Goal: Task Accomplishment & Management: Manage account settings

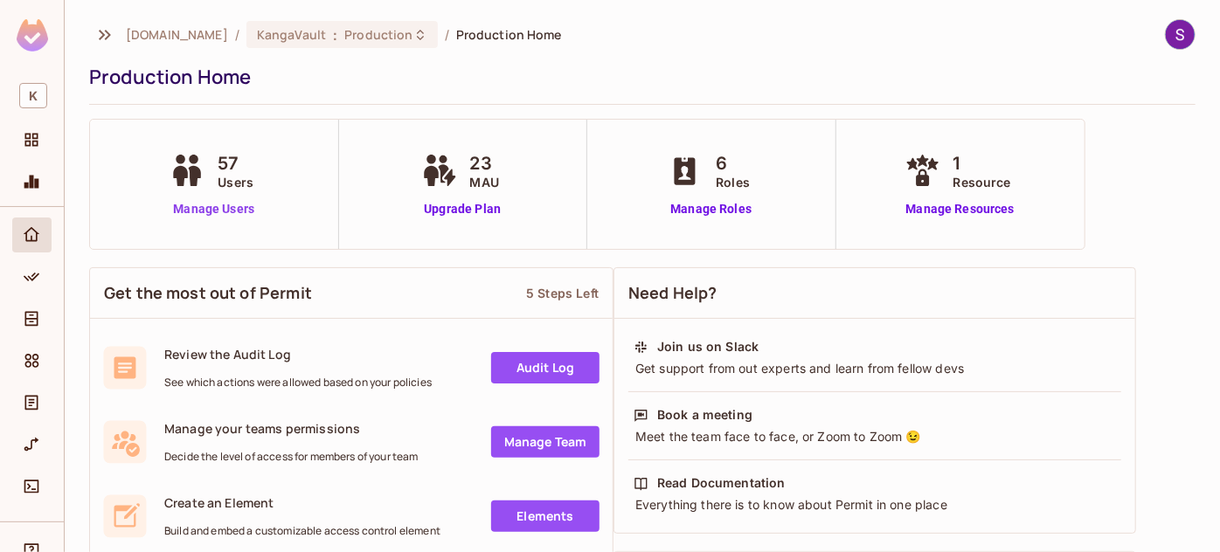
click at [204, 203] on link "Manage Users" at bounding box center [213, 209] width 97 height 18
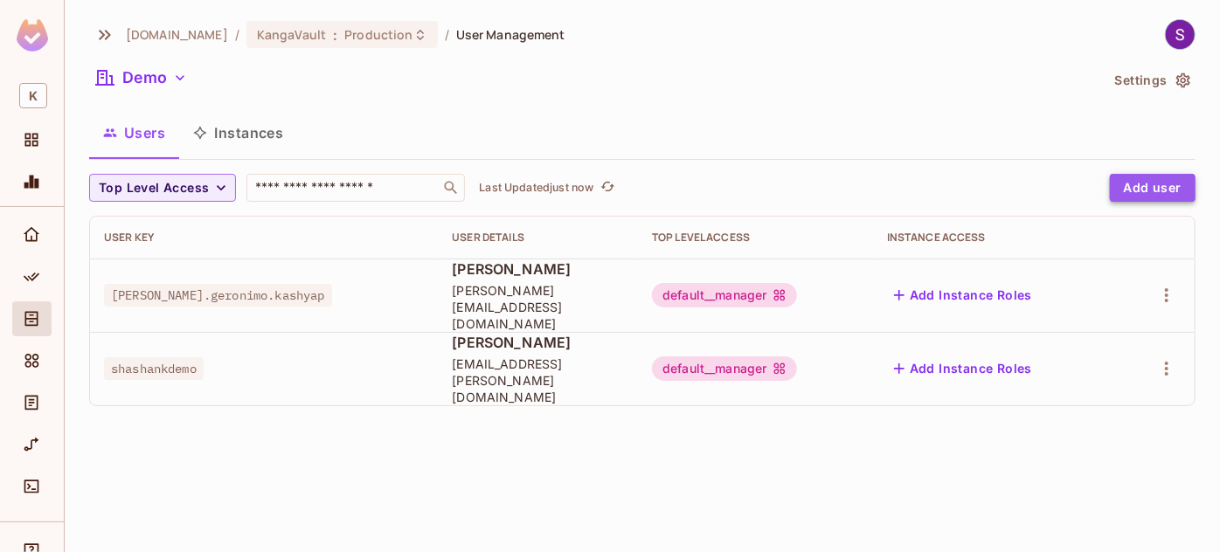
click at [1142, 185] on button "Add user" at bounding box center [1153, 188] width 86 height 28
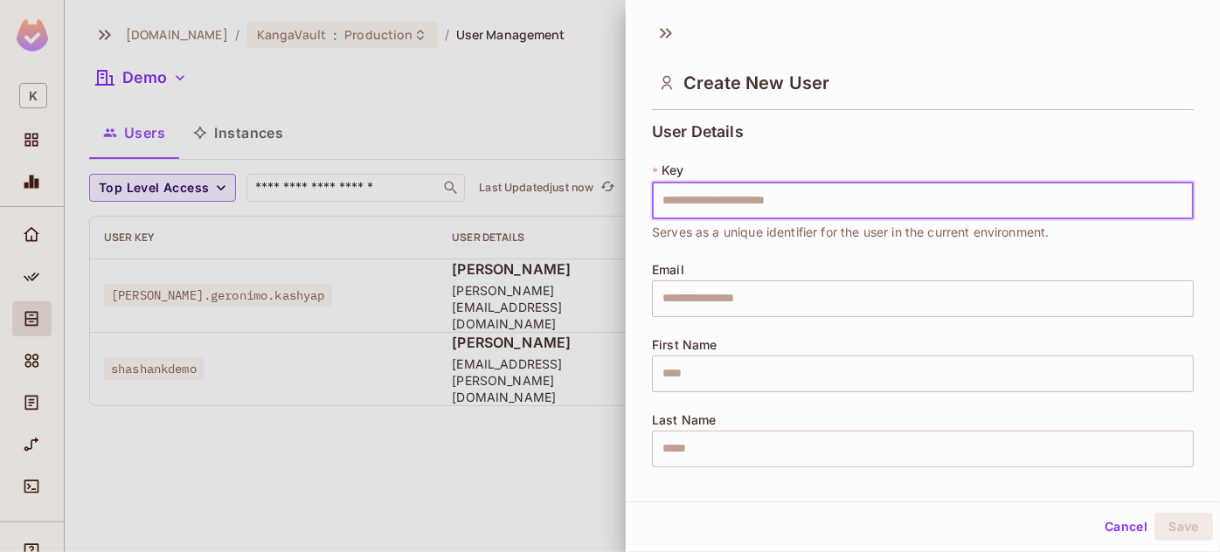
click at [760, 205] on input "text" at bounding box center [923, 201] width 542 height 37
type input "**********"
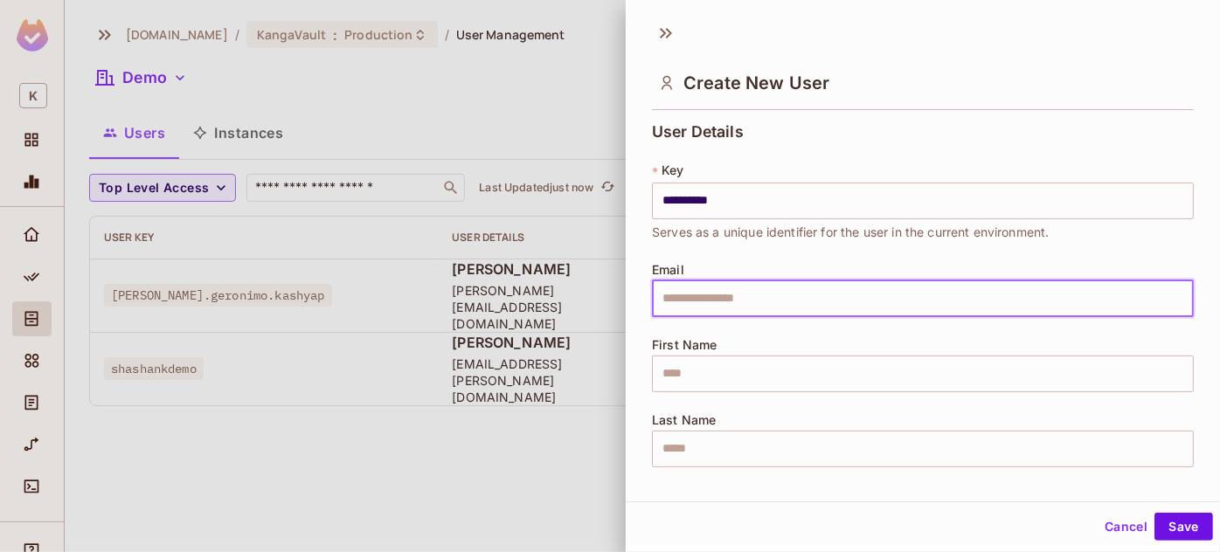
click at [729, 291] on input "text" at bounding box center [923, 299] width 542 height 37
click at [694, 293] on input "text" at bounding box center [923, 299] width 542 height 37
paste input "**********"
type input "**********"
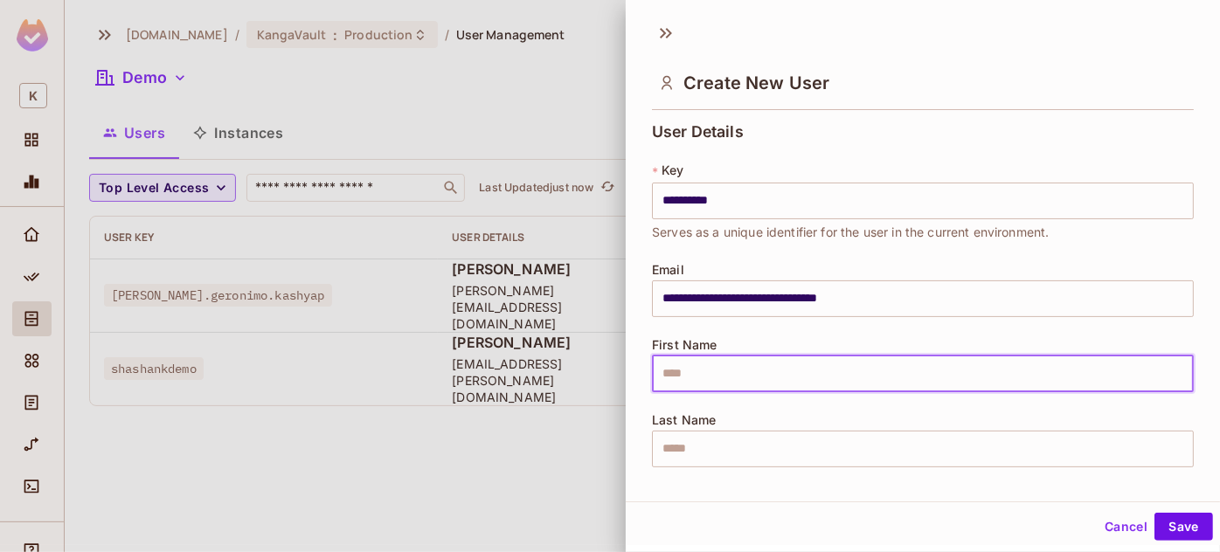
click at [692, 371] on input "text" at bounding box center [923, 374] width 542 height 37
type input "****"
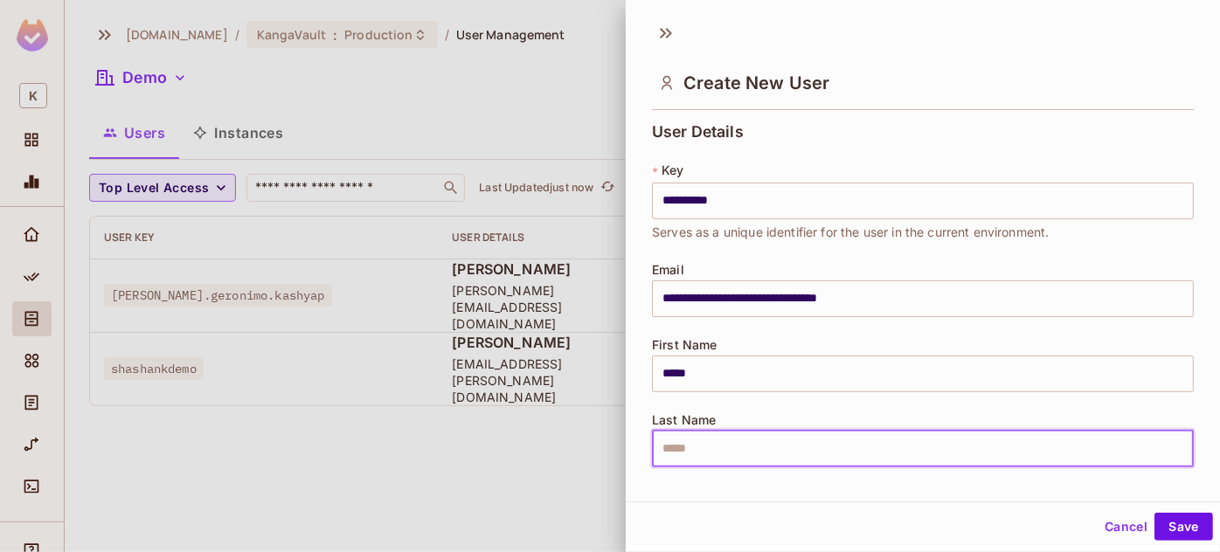
click at [690, 451] on input "text" at bounding box center [923, 449] width 542 height 37
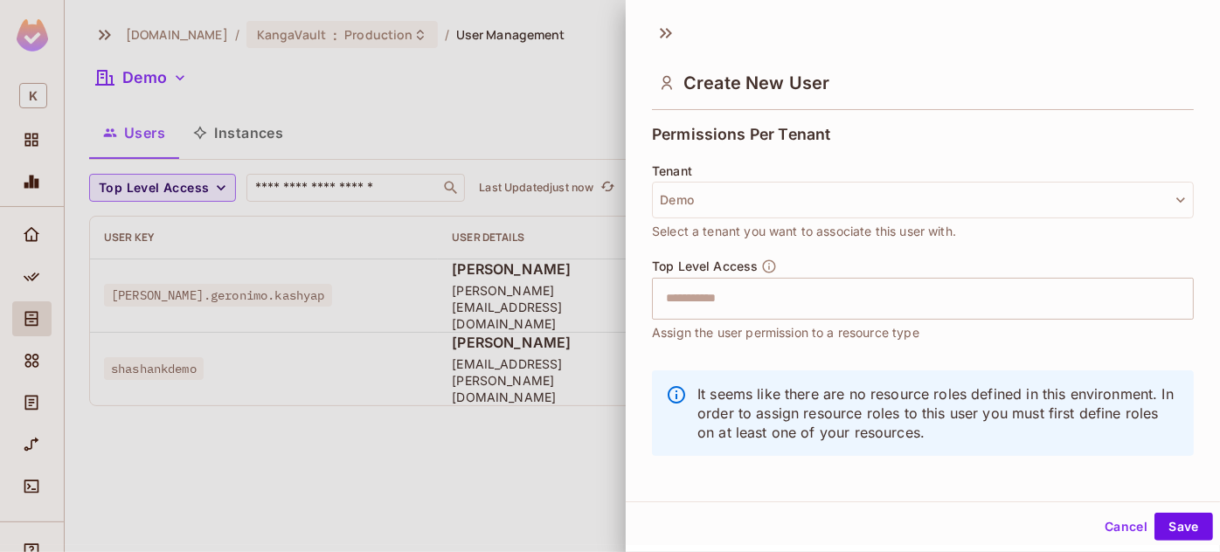
scroll to position [392, 0]
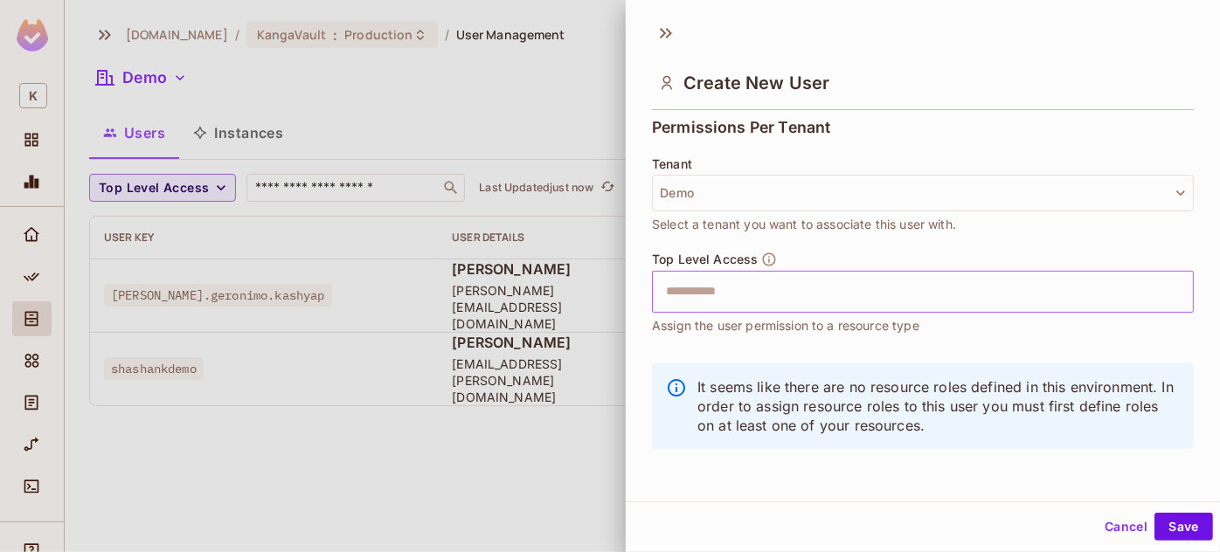
type input "*"
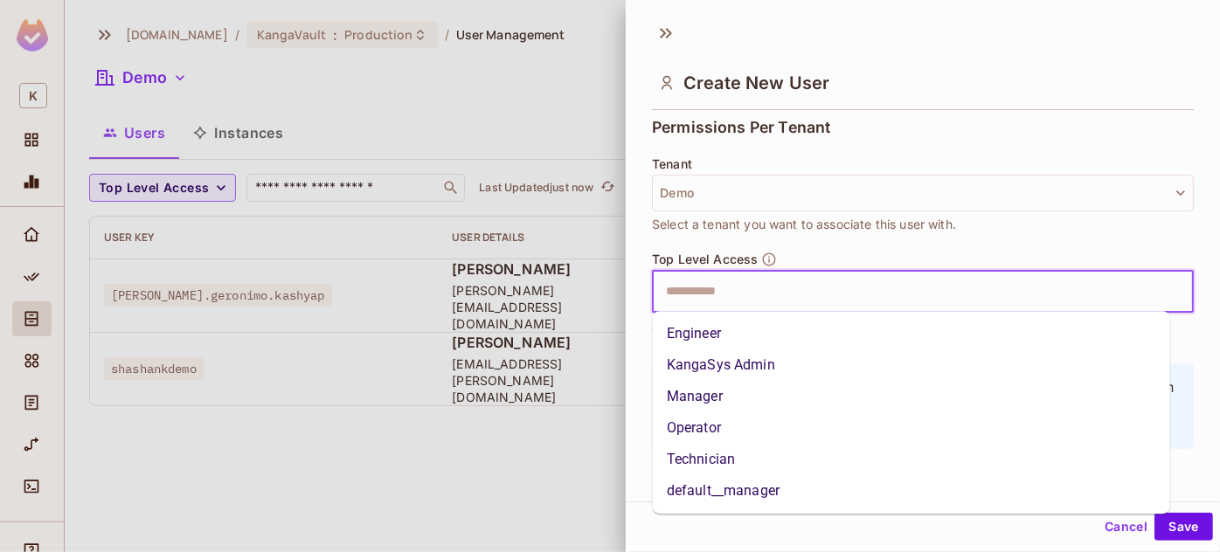
click at [701, 297] on input "text" at bounding box center [908, 291] width 504 height 35
click at [713, 483] on li "default__manager" at bounding box center [911, 490] width 517 height 31
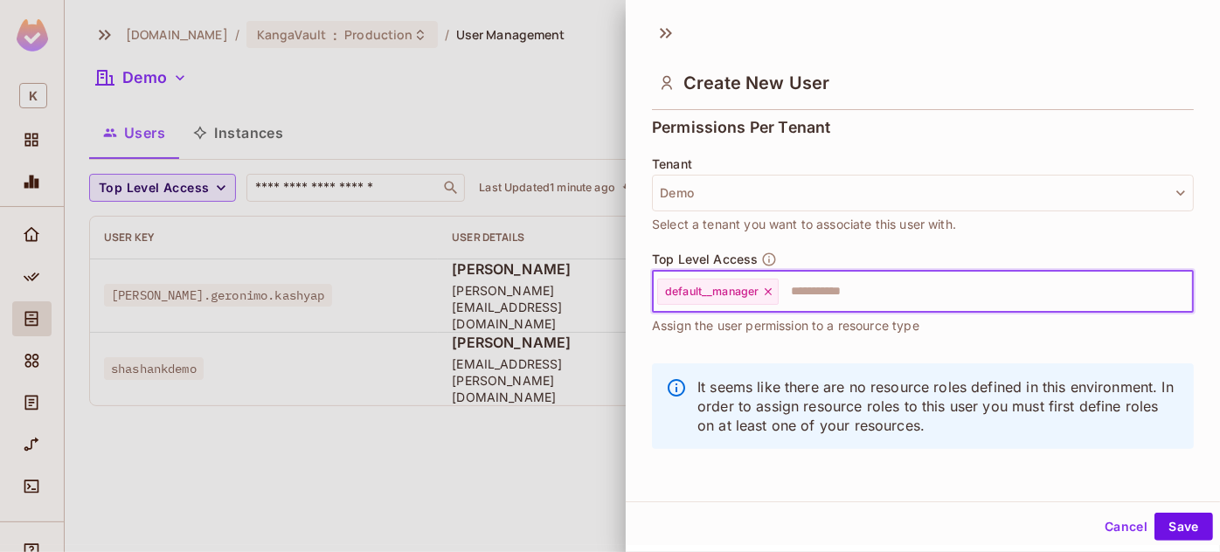
scroll to position [2, 0]
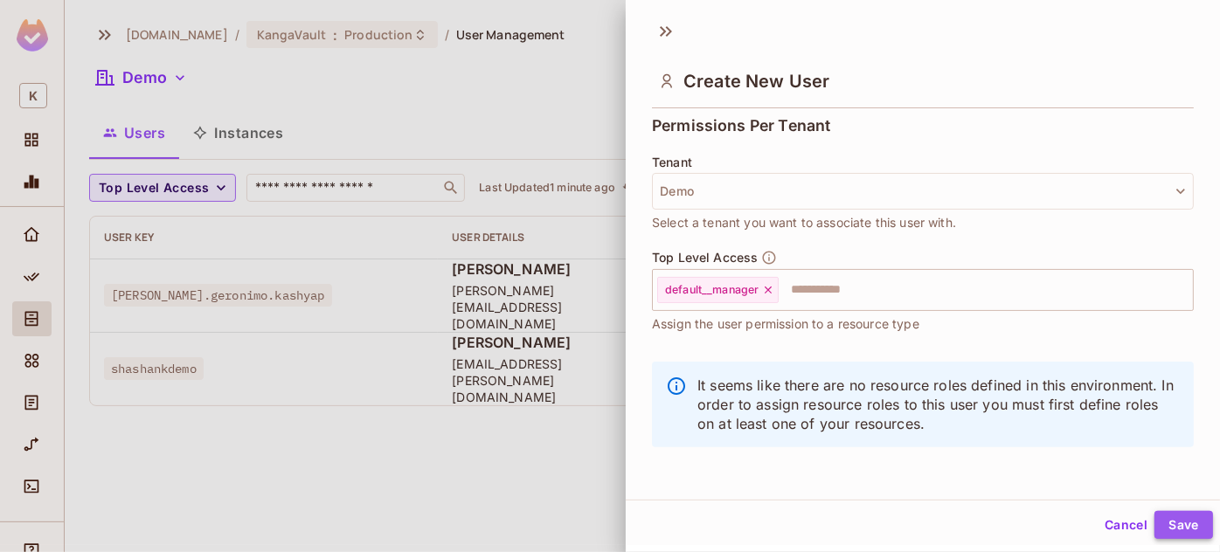
click at [1155, 524] on button "Save" at bounding box center [1184, 525] width 59 height 28
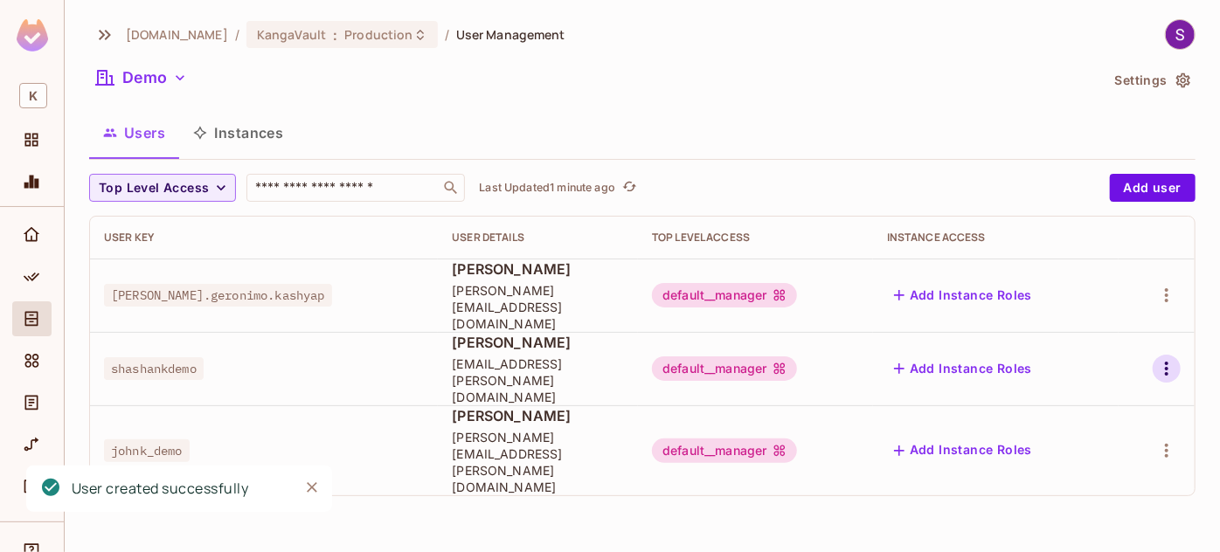
click at [1175, 358] on icon "button" at bounding box center [1166, 368] width 21 height 21
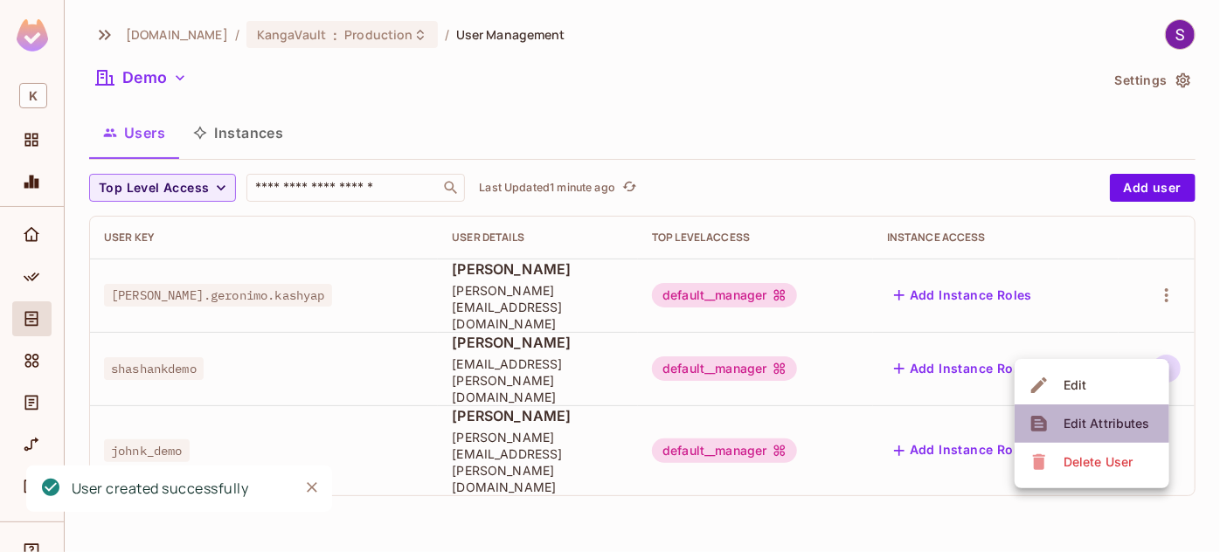
click at [1095, 420] on div "Edit Attributes" at bounding box center [1107, 423] width 87 height 17
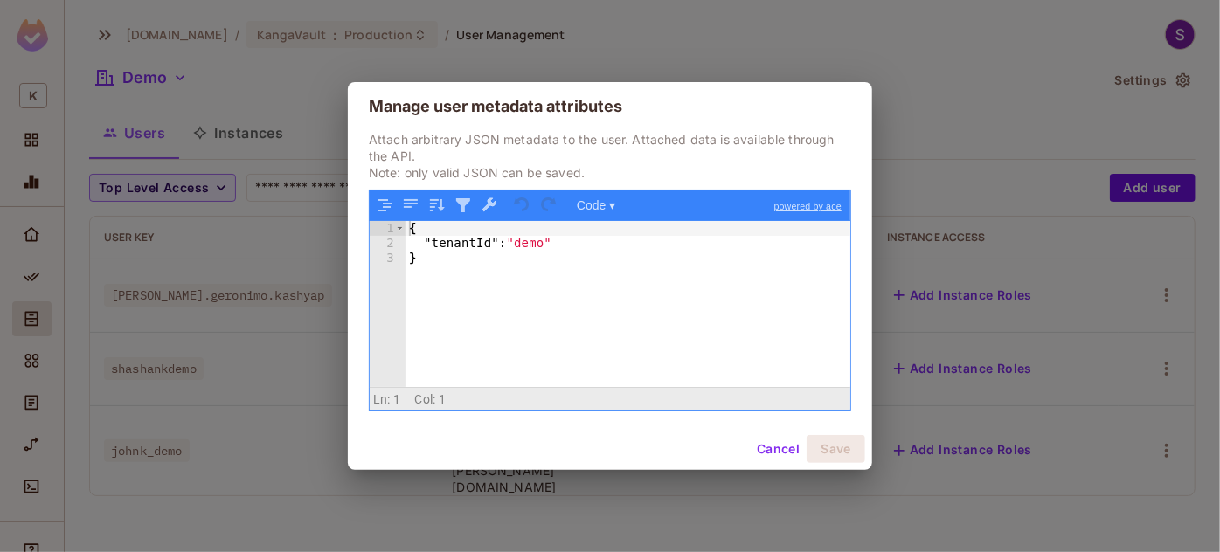
click at [564, 311] on div "{ "tenantId" : "demo" }" at bounding box center [629, 318] width 446 height 195
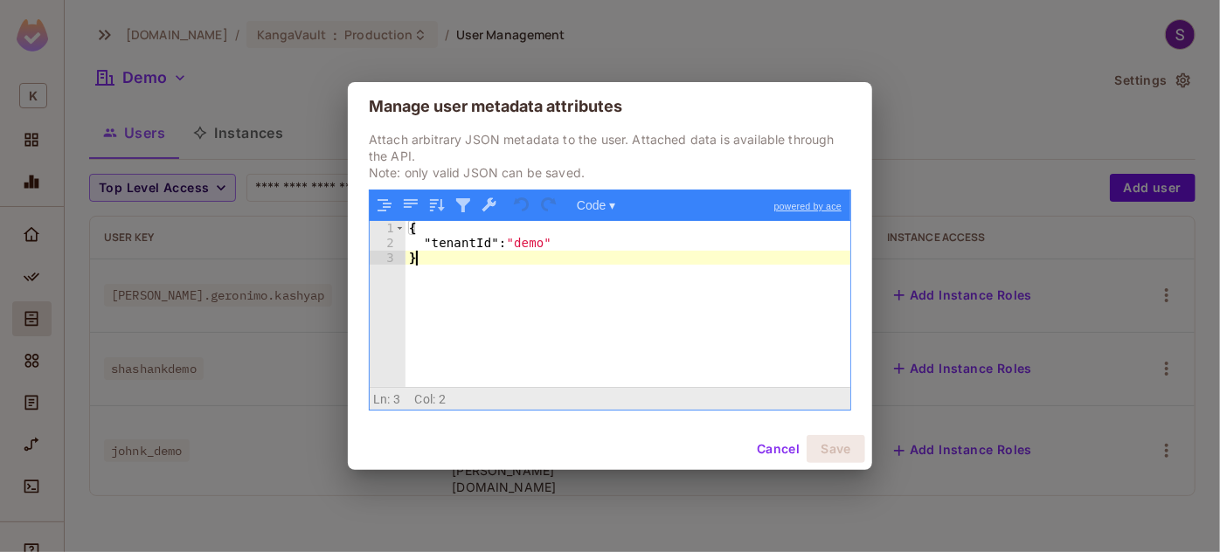
click at [564, 311] on div "{ "tenantId" : "demo" }" at bounding box center [629, 318] width 446 height 195
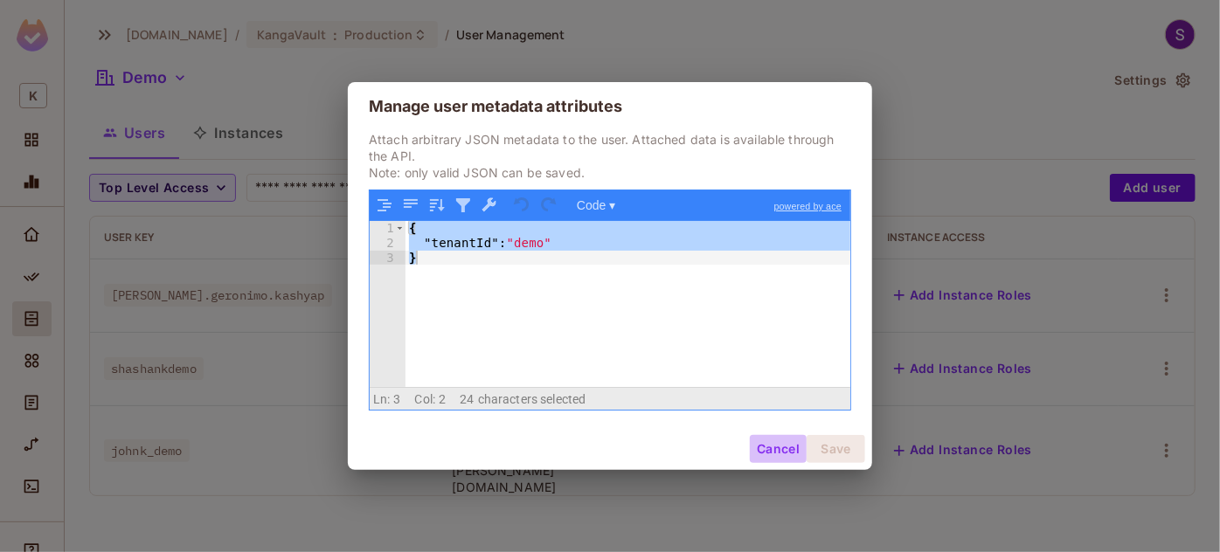
click at [783, 437] on button "Cancel" at bounding box center [778, 449] width 57 height 28
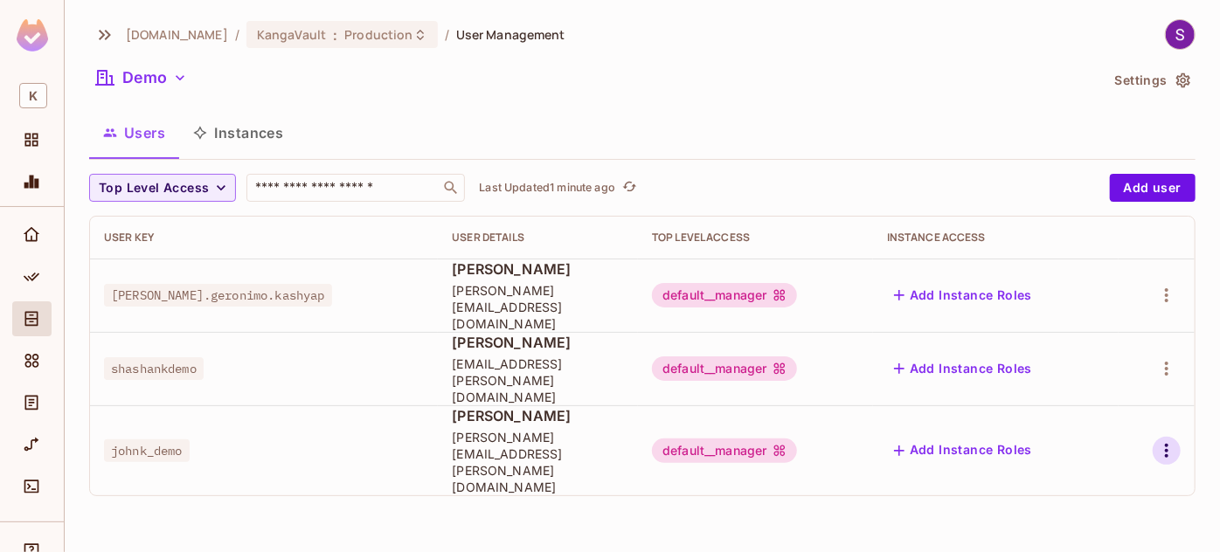
click at [1169, 441] on icon "button" at bounding box center [1166, 451] width 21 height 21
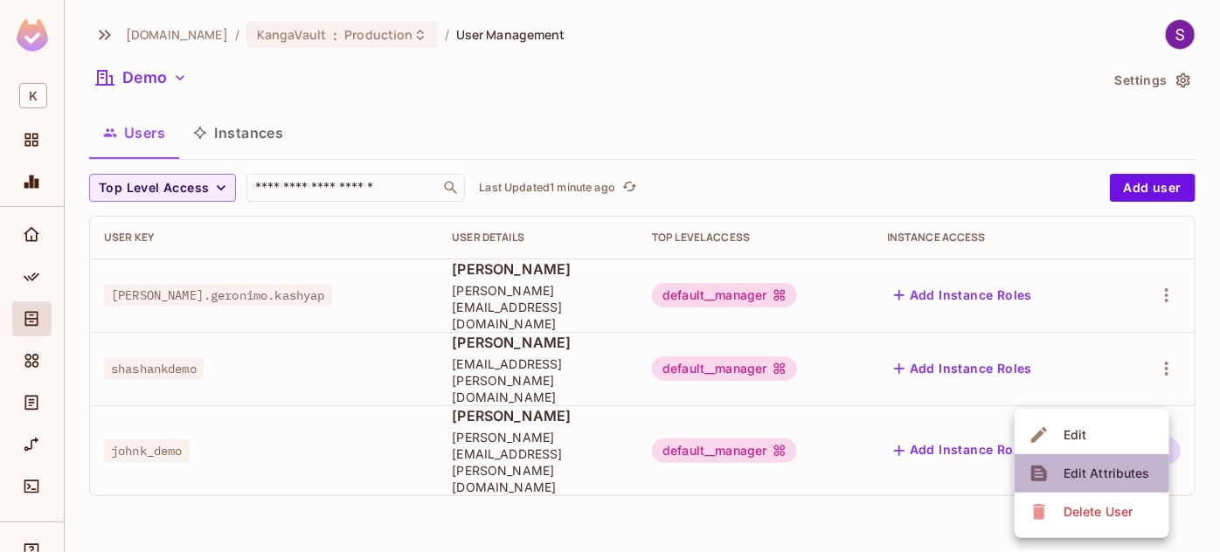
click at [1081, 472] on div "Edit Attributes" at bounding box center [1107, 473] width 87 height 17
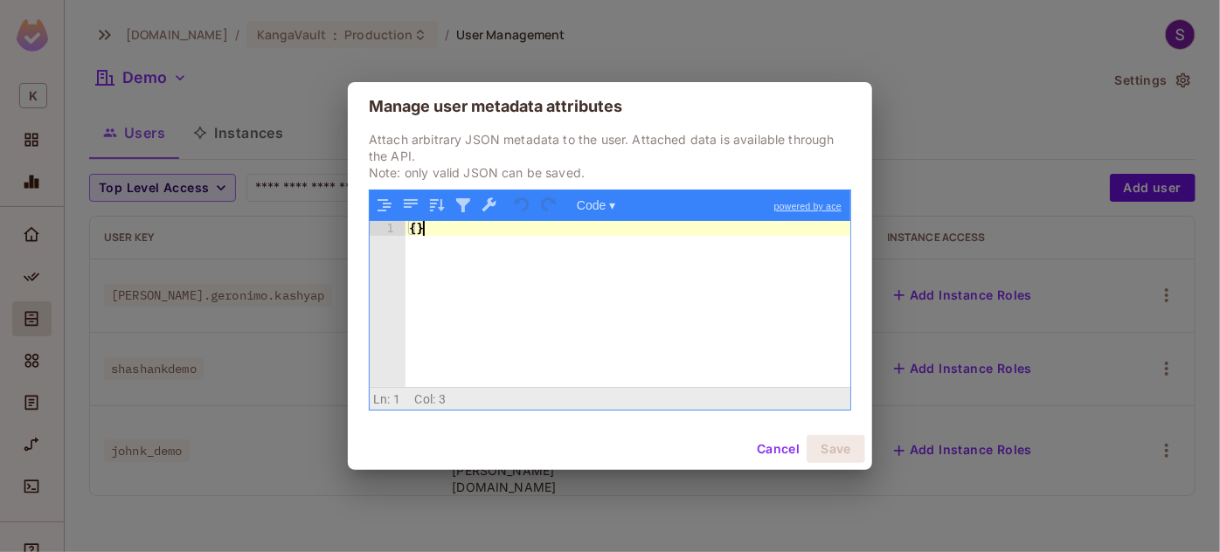
click at [505, 302] on div "{ }" at bounding box center [629, 318] width 446 height 195
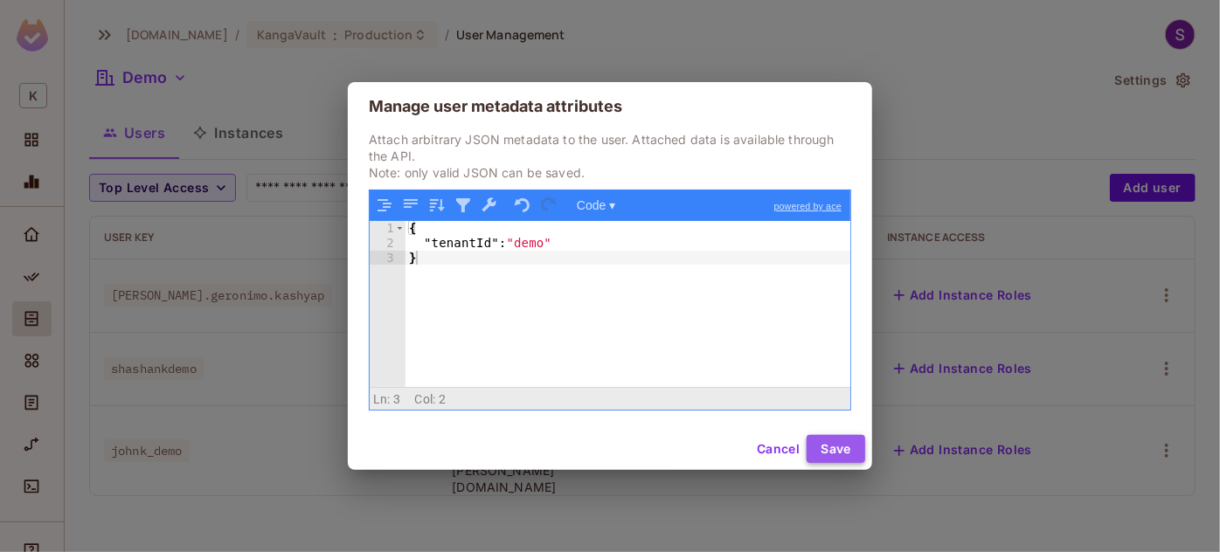
click at [830, 451] on button "Save" at bounding box center [836, 449] width 59 height 28
